Goal: Communication & Community: Ask a question

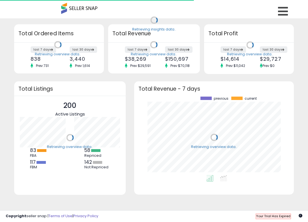
scroll to position [79, 148]
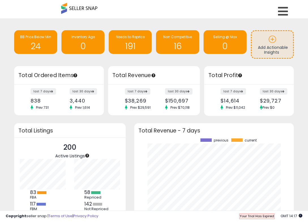
click at [265, 217] on span "Your Trial Has Expired" at bounding box center [257, 216] width 34 height 5
click at [280, 4] on link at bounding box center [284, 10] width 20 height 20
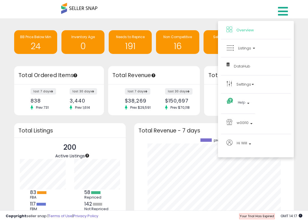
click at [246, 116] on li "w00l10 w00l10 200 listings" at bounding box center [256, 124] width 70 height 20
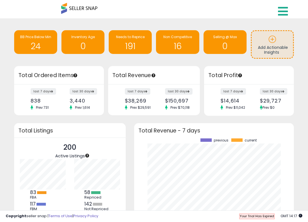
click at [281, 11] on icon at bounding box center [283, 11] width 10 height 11
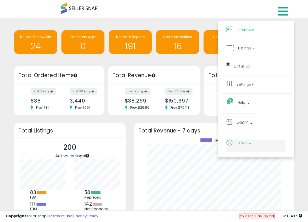
click at [241, 145] on span "Hi Will" at bounding box center [241, 143] width 10 height 7
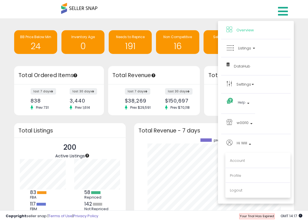
click at [244, 164] on li "Account" at bounding box center [257, 161] width 64 height 14
click at [243, 161] on link "Account" at bounding box center [237, 160] width 15 height 5
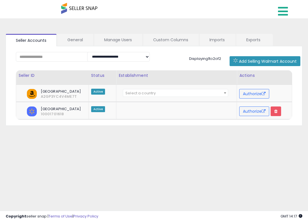
click at [287, 12] on icon at bounding box center [283, 11] width 10 height 11
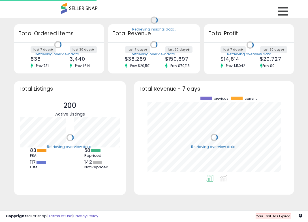
scroll to position [79, 148]
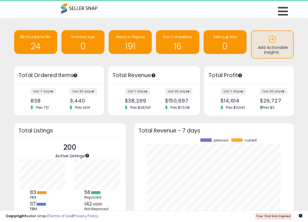
click at [278, 217] on span "Your Trial Has Expired" at bounding box center [273, 216] width 34 height 5
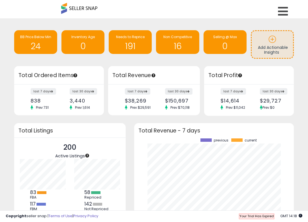
drag, startPoint x: 264, startPoint y: 217, endPoint x: 274, endPoint y: 216, distance: 9.4
click at [264, 216] on span "Your Trial Has Expired" at bounding box center [256, 216] width 34 height 5
click at [283, 5] on link at bounding box center [284, 10] width 20 height 20
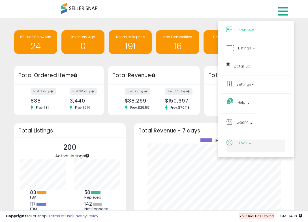
click at [245, 146] on span "Hi Will" at bounding box center [241, 143] width 10 height 7
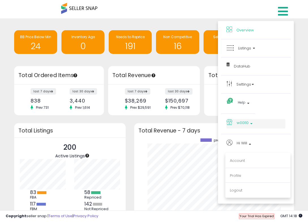
click at [243, 123] on span "w00l10" at bounding box center [242, 122] width 12 height 7
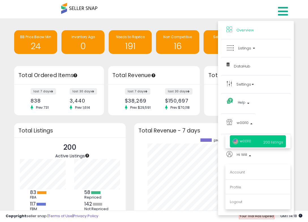
click at [244, 187] on p "Profile" at bounding box center [258, 187] width 56 height 5
click at [233, 185] on link "Profile" at bounding box center [235, 187] width 11 height 5
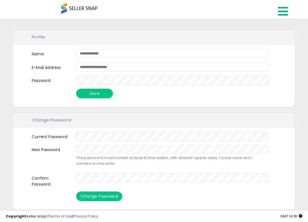
click at [280, 12] on icon at bounding box center [283, 11] width 10 height 11
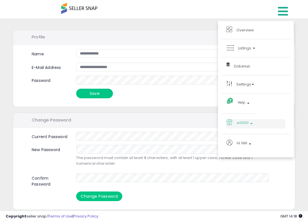
click at [246, 123] on span "w00l10" at bounding box center [242, 122] width 12 height 7
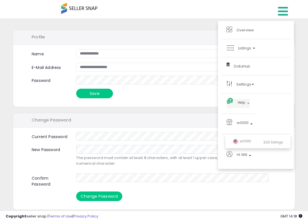
click at [242, 101] on span "Help" at bounding box center [242, 102] width 8 height 7
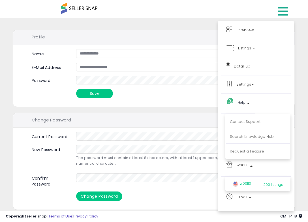
click at [246, 182] on span "w00l10" at bounding box center [242, 183] width 18 height 5
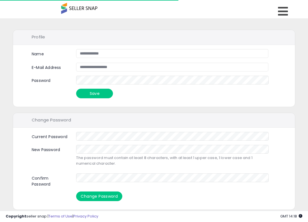
click at [81, 5] on div at bounding box center [79, 8] width 36 height 17
click at [80, 7] on span at bounding box center [79, 8] width 36 height 11
click at [73, 8] on span at bounding box center [79, 8] width 36 height 11
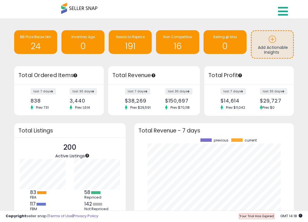
click at [281, 10] on icon at bounding box center [283, 11] width 10 height 11
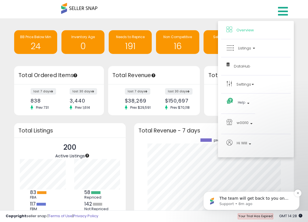
click at [264, 204] on p "Support • 8m ago" at bounding box center [255, 204] width 73 height 5
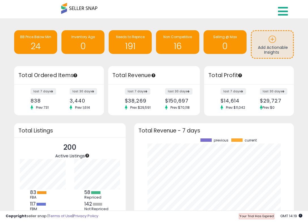
click at [282, 11] on icon at bounding box center [283, 11] width 10 height 11
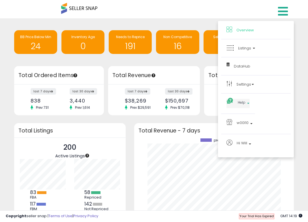
click at [242, 100] on span "Help" at bounding box center [242, 102] width 8 height 7
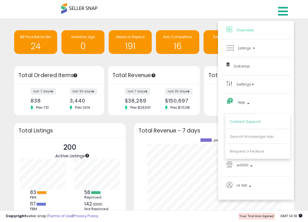
click at [248, 121] on link "Contact Support" at bounding box center [245, 121] width 31 height 5
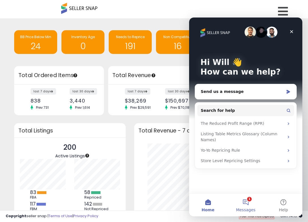
click at [252, 205] on button "1 Messages" at bounding box center [246, 205] width 38 height 23
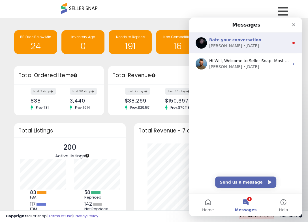
click at [237, 39] on span "Rate your conversation" at bounding box center [235, 40] width 52 height 5
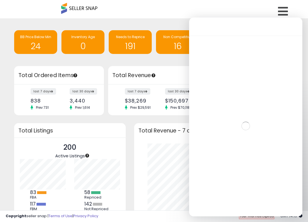
scroll to position [27, 0]
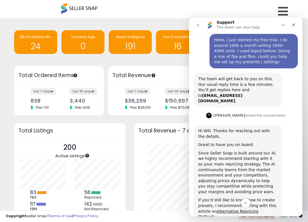
click at [199, 28] on button "go back" at bounding box center [198, 25] width 11 height 11
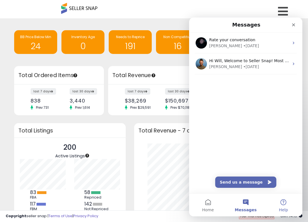
click at [282, 206] on button "Help" at bounding box center [283, 205] width 38 height 23
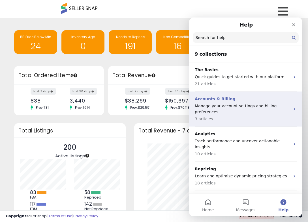
click at [245, 97] on p "Accounts & Billing" at bounding box center [242, 99] width 95 height 6
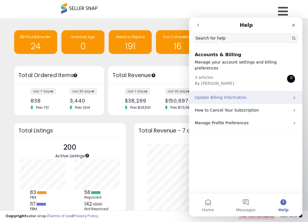
click at [251, 95] on p "Update Billing Information" at bounding box center [242, 98] width 95 height 6
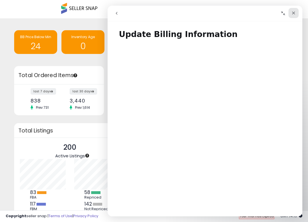
click at [293, 10] on div "Close" at bounding box center [293, 13] width 10 height 10
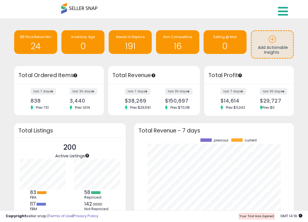
click at [278, 11] on icon at bounding box center [283, 11] width 10 height 11
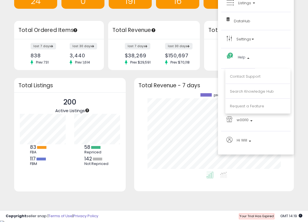
scroll to position [46, 0]
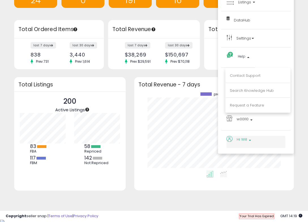
click at [243, 136] on span "Hi Will" at bounding box center [241, 139] width 10 height 7
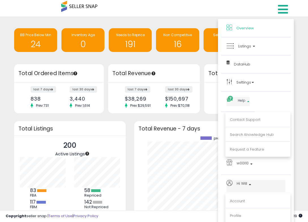
scroll to position [0, 0]
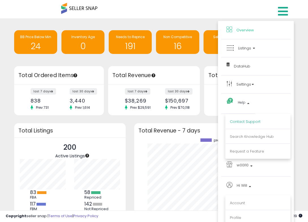
click at [248, 120] on link "Contact Support" at bounding box center [245, 121] width 31 height 5
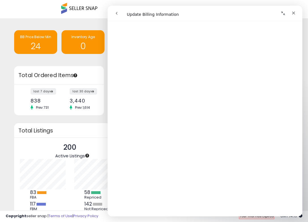
scroll to position [112, 0]
click at [113, 14] on button "go back" at bounding box center [116, 13] width 11 height 11
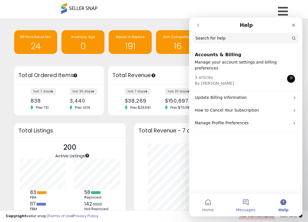
click at [259, 205] on button "Messages" at bounding box center [246, 205] width 38 height 23
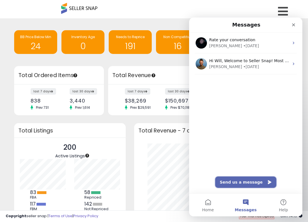
click at [259, 177] on button "Send us a message" at bounding box center [245, 182] width 61 height 11
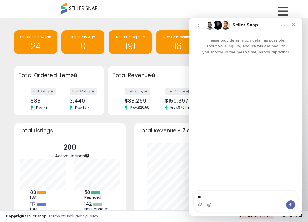
type textarea "*"
type textarea "**********"
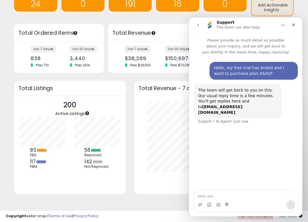
scroll to position [46, 0]
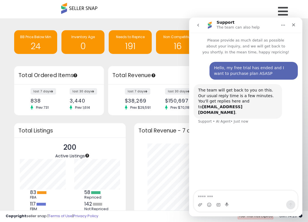
drag, startPoint x: 115, startPoint y: 71, endPoint x: 116, endPoint y: 74, distance: 3.0
